Goal: Task Accomplishment & Management: Manage account settings

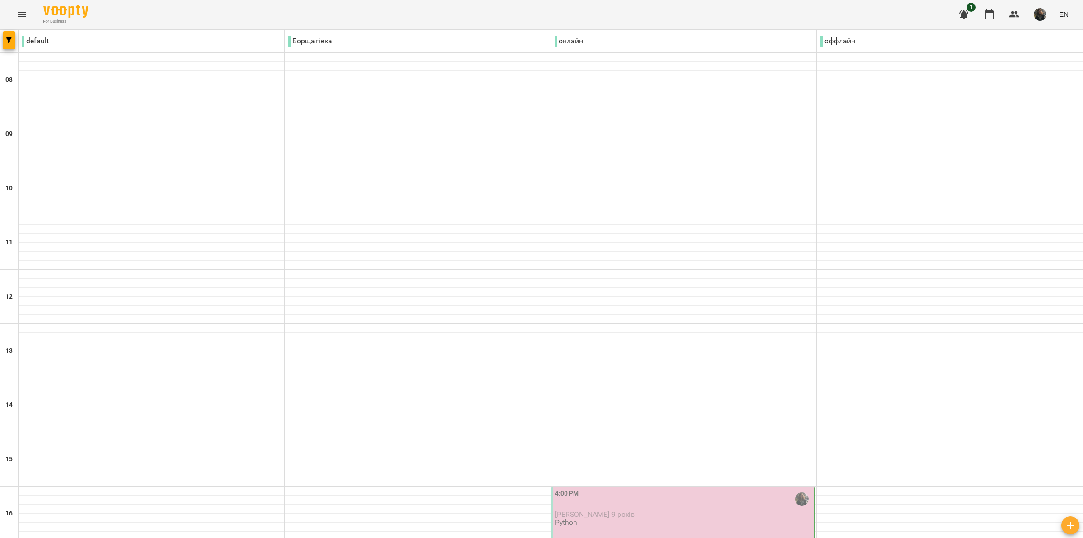
scroll to position [442, 0]
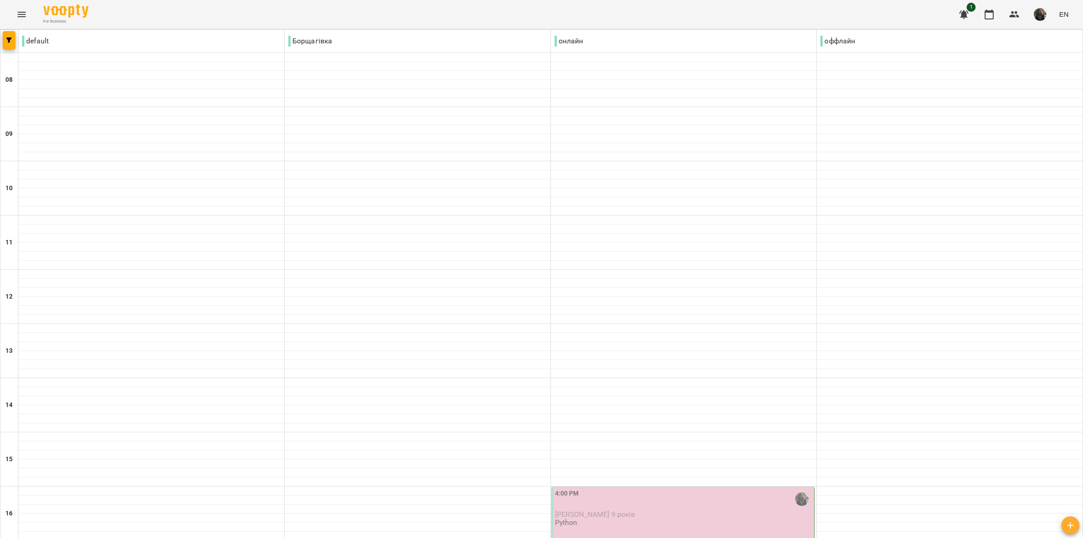
scroll to position [395, 0]
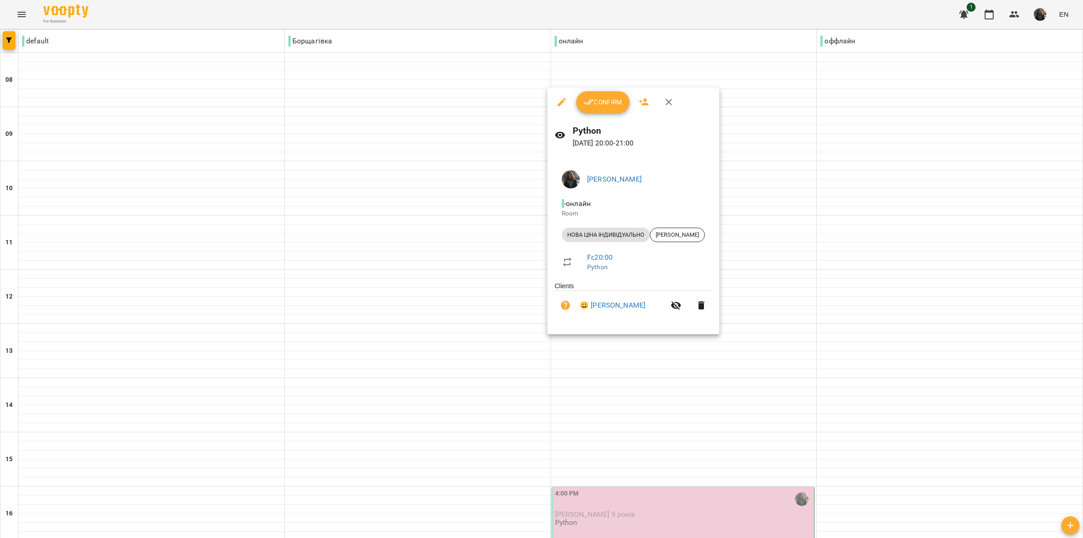
click at [593, 100] on span "Confirm" at bounding box center [603, 102] width 39 height 11
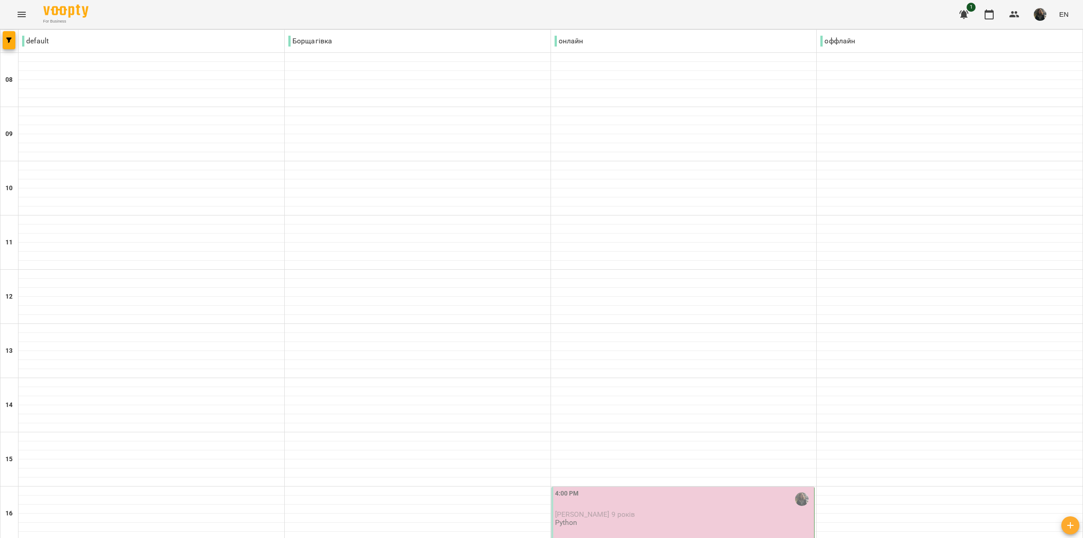
scroll to position [395, 0]
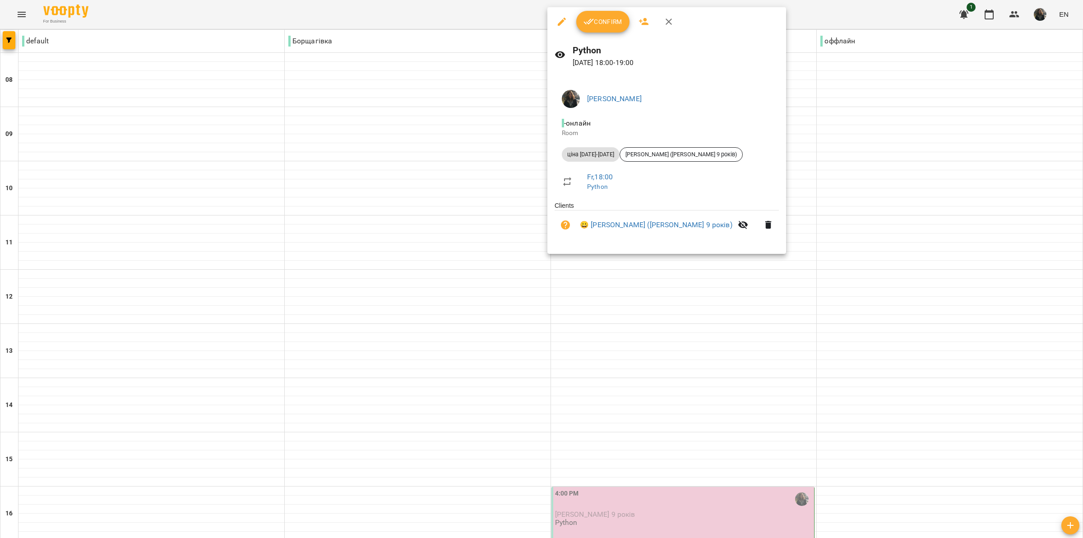
click at [588, 25] on icon "button" at bounding box center [589, 21] width 11 height 11
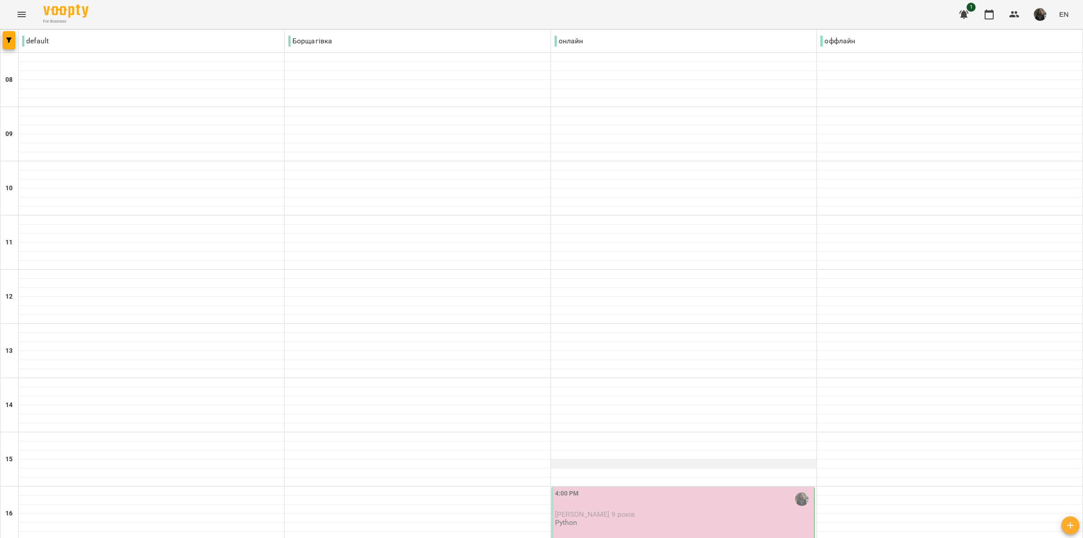
scroll to position [338, 0]
click at [604, 488] on div "4:00 PM" at bounding box center [684, 498] width 258 height 21
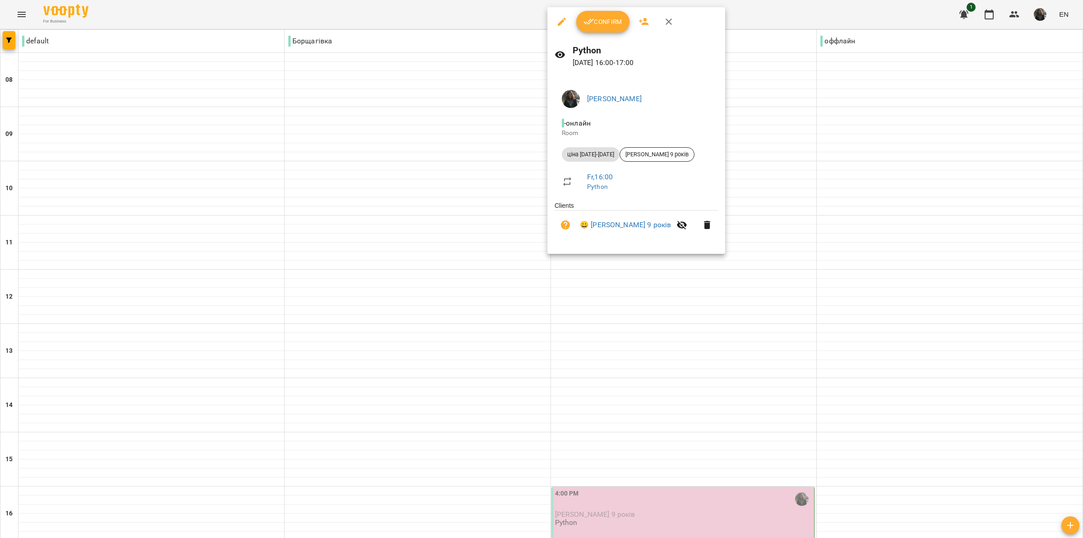
click at [764, 172] on div at bounding box center [541, 269] width 1083 height 538
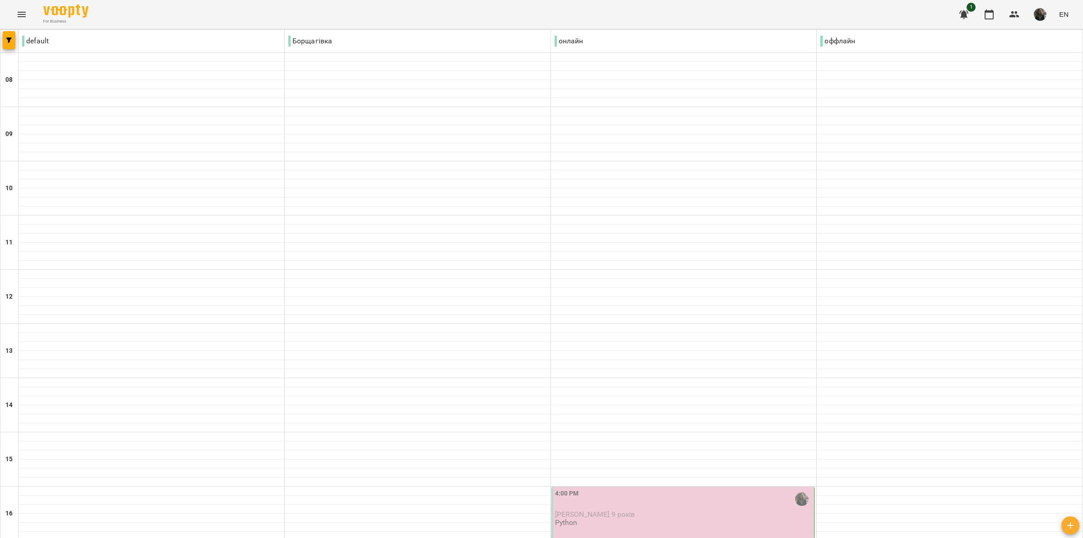
click at [764, 510] on p "[PERSON_NAME] 9 років" at bounding box center [684, 514] width 258 height 8
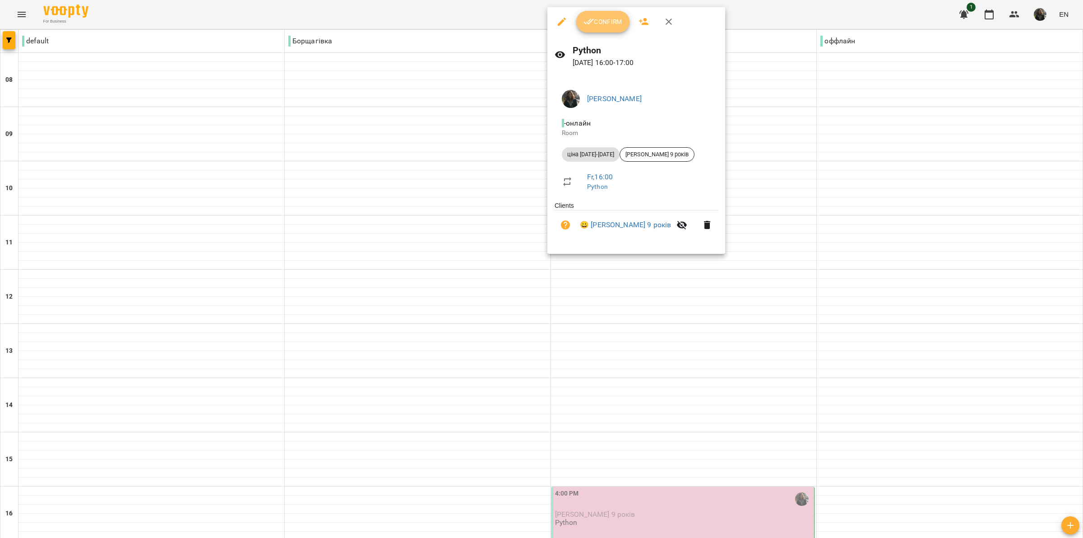
click at [617, 14] on button "Confirm" at bounding box center [602, 22] width 53 height 22
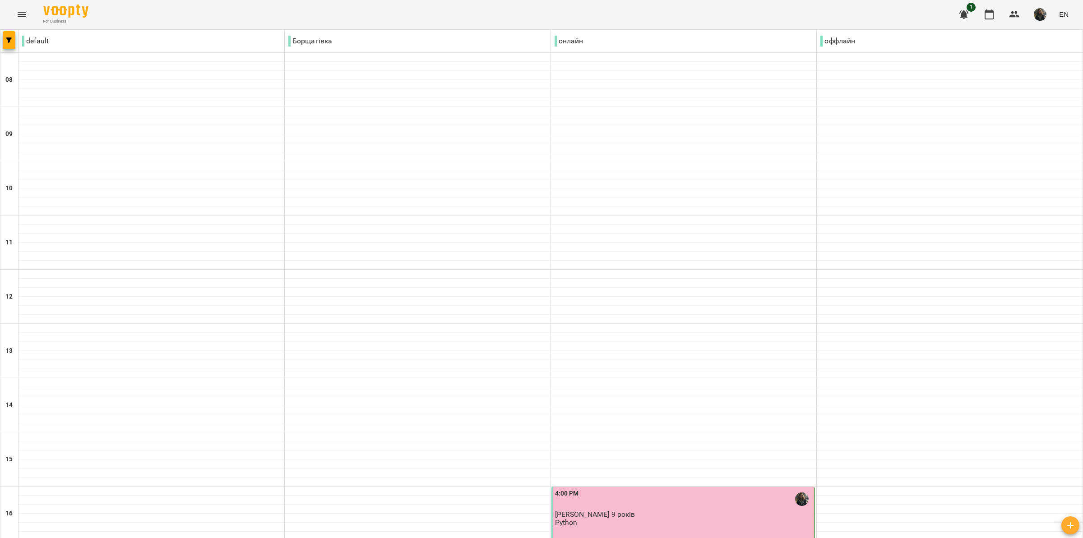
scroll to position [442, 0]
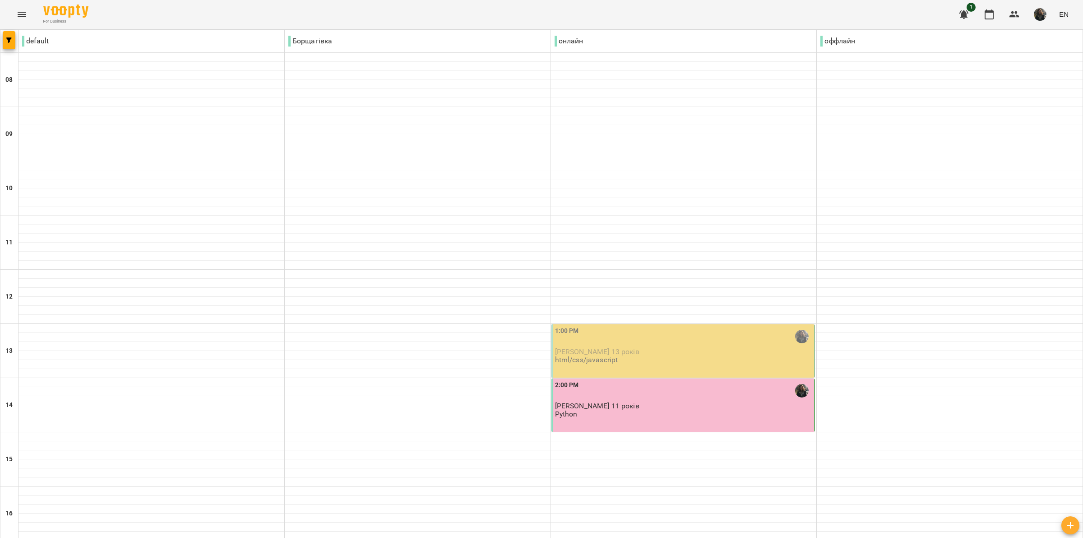
scroll to position [338, 0]
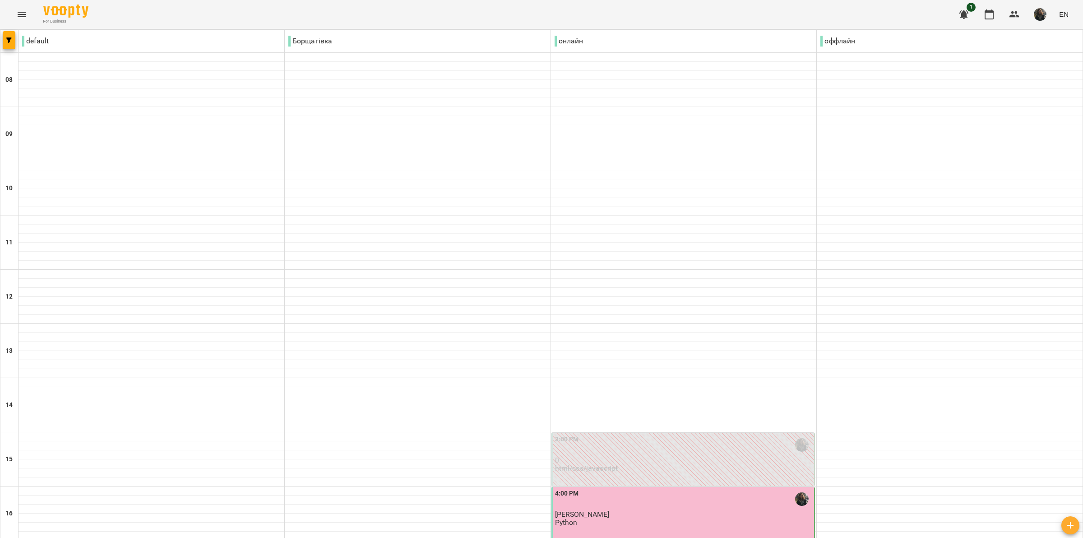
scroll to position [273, 0]
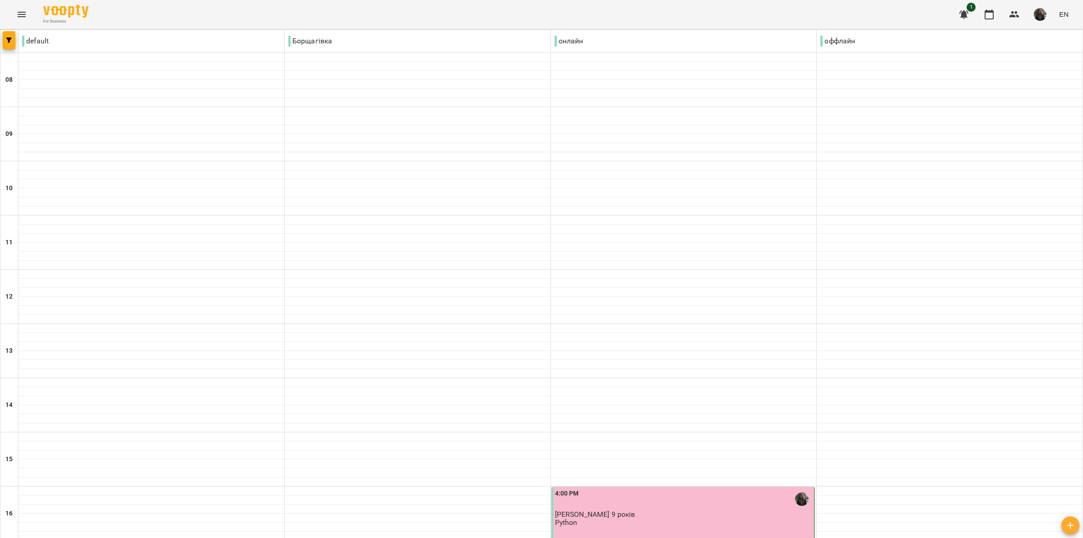
scroll to position [442, 0]
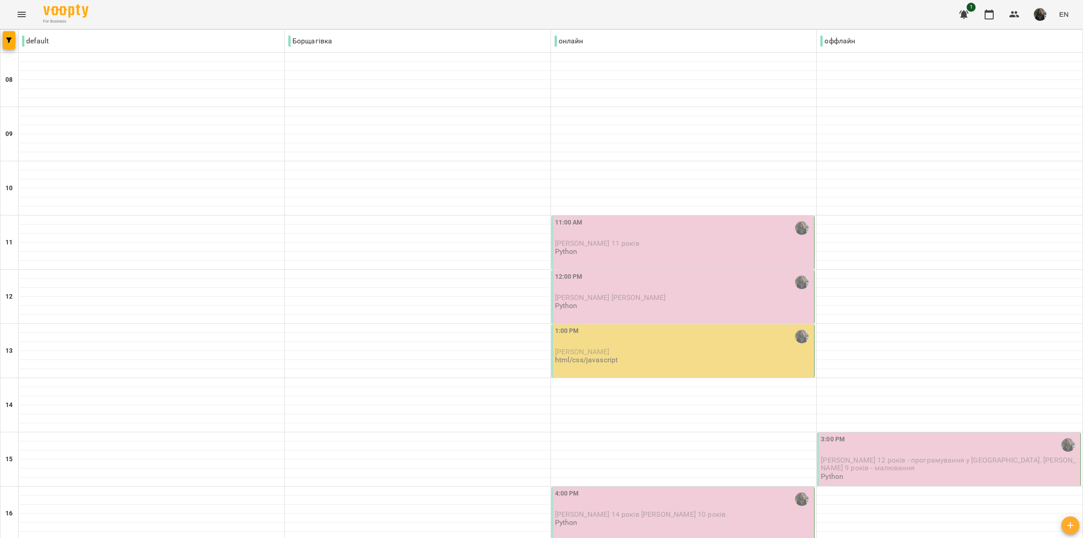
scroll to position [282, 0]
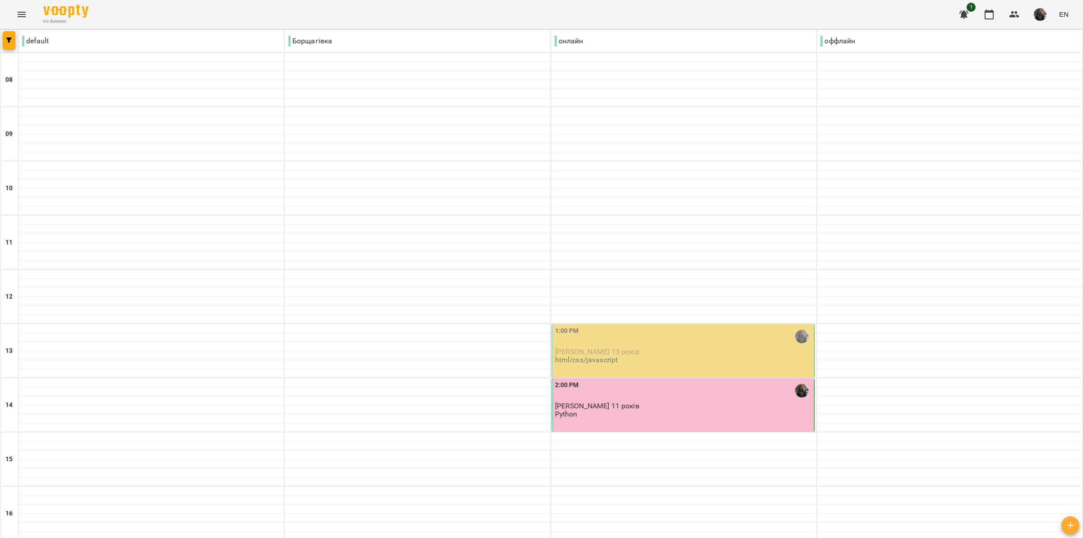
scroll to position [169, 0]
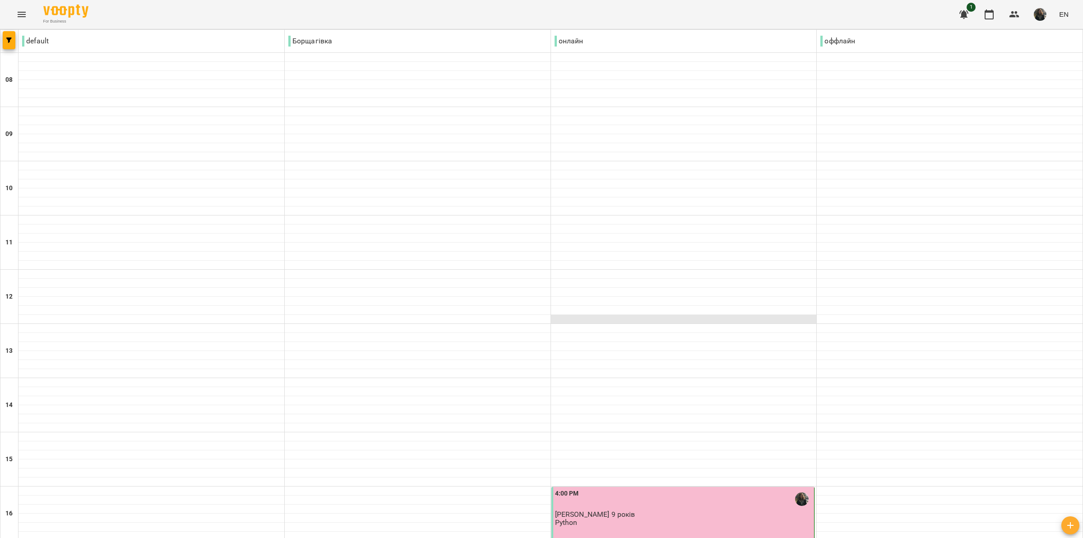
scroll to position [338, 0]
